Goal: Transaction & Acquisition: Purchase product/service

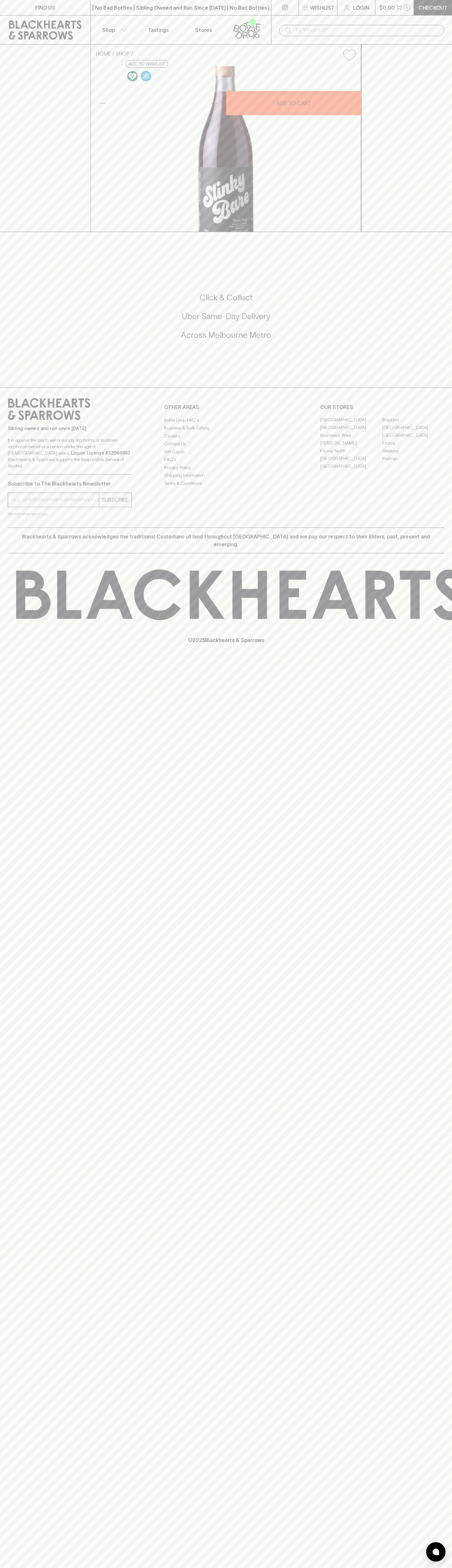
click at [66, 15] on link at bounding box center [45, 30] width 91 height 29
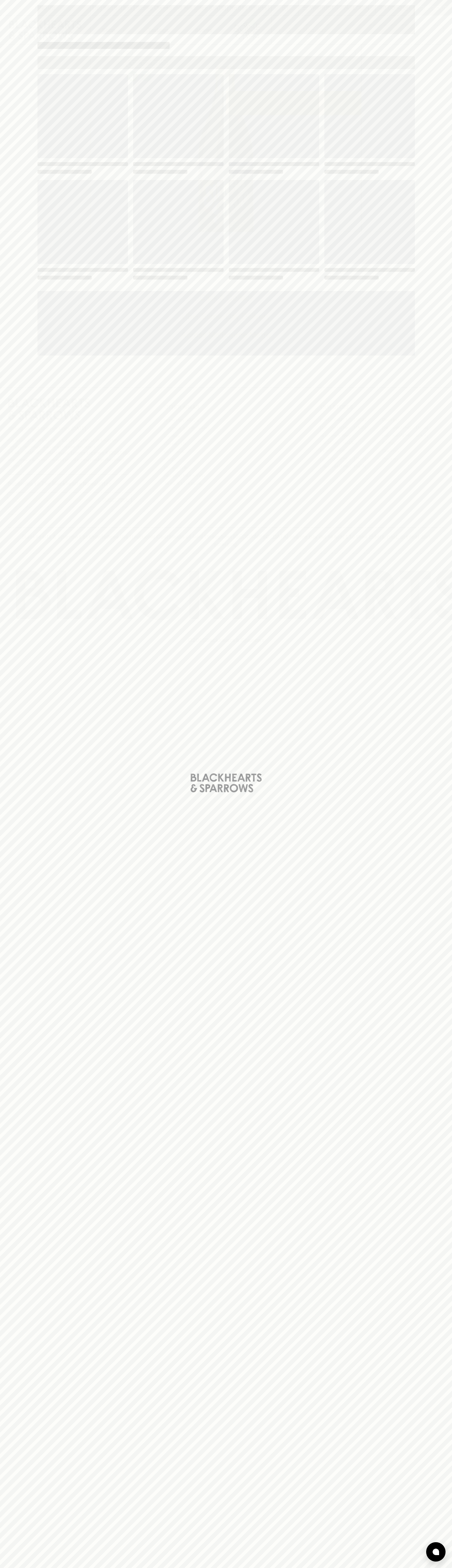
click at [442, 1568] on html "FIND US | No Bad Bottles | Sibling Owned and Run Since 2006 | No Bad Bottles | …" at bounding box center [226, 784] width 452 height 1568
click at [25, 563] on div "Loading" at bounding box center [226, 784] width 452 height 1568
